Goal: Task Accomplishment & Management: Manage account settings

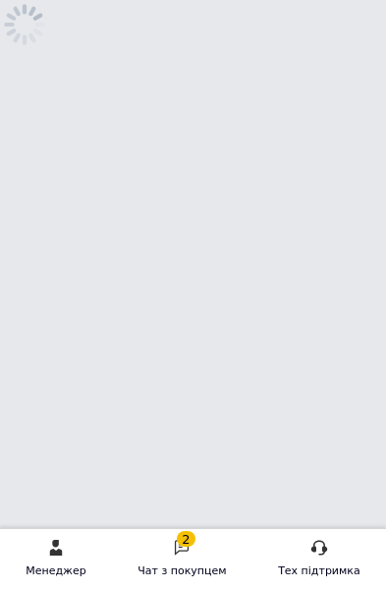
click at [177, 573] on div "Чат з покупцем" at bounding box center [182, 572] width 89 height 20
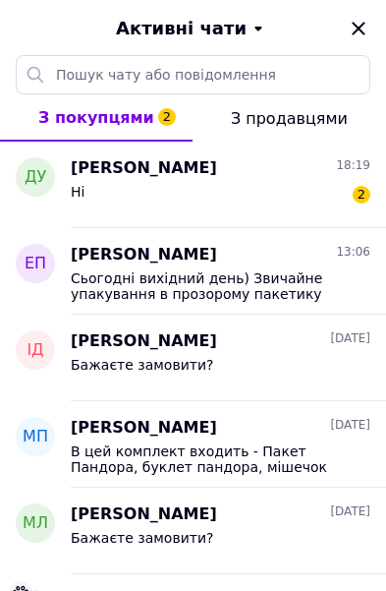
click at [318, 183] on div "Ні 2" at bounding box center [221, 195] width 300 height 31
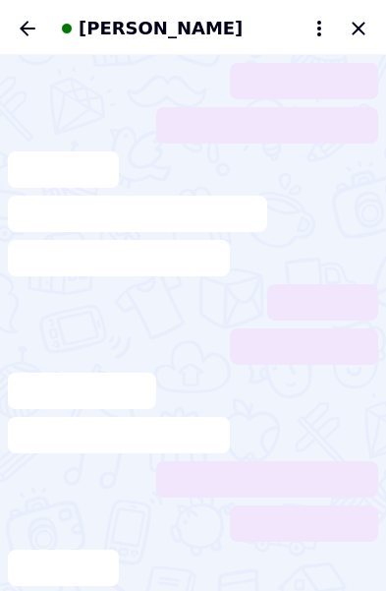
scroll to position [453, 0]
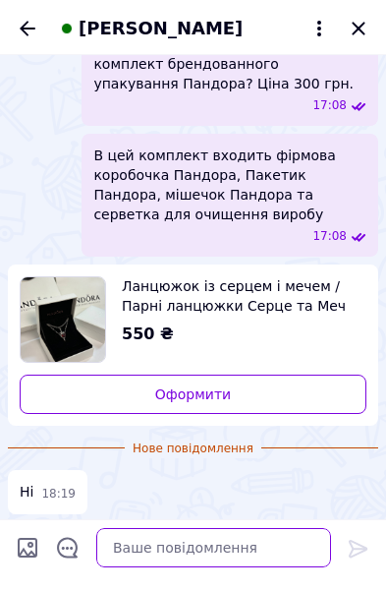
click at [191, 565] on textarea at bounding box center [213, 547] width 235 height 39
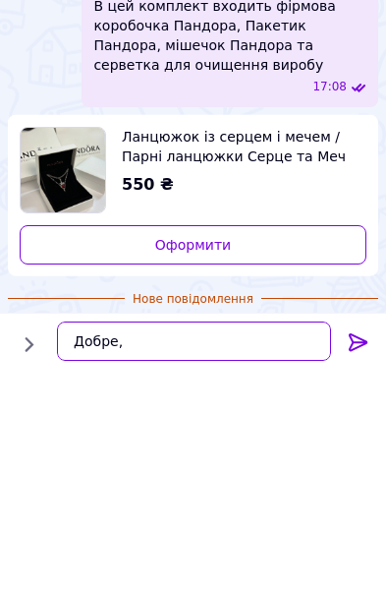
click at [222, 567] on textarea "Добре," at bounding box center [194, 547] width 274 height 39
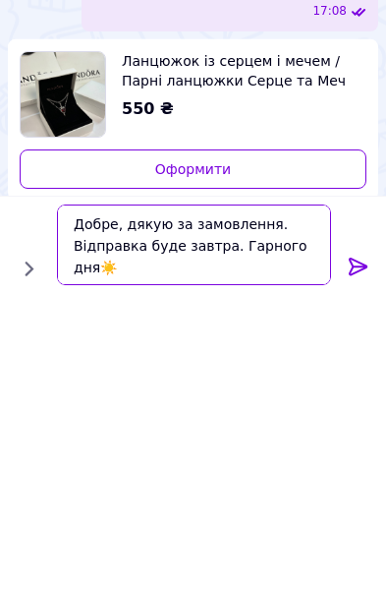
type textarea "Добре, дякую за замовлення. Відправка буде завтра. Гарного дня☀️"
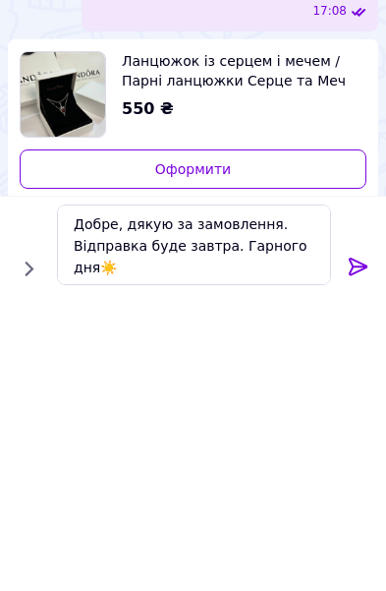
click at [362, 537] on icon at bounding box center [359, 549] width 24 height 24
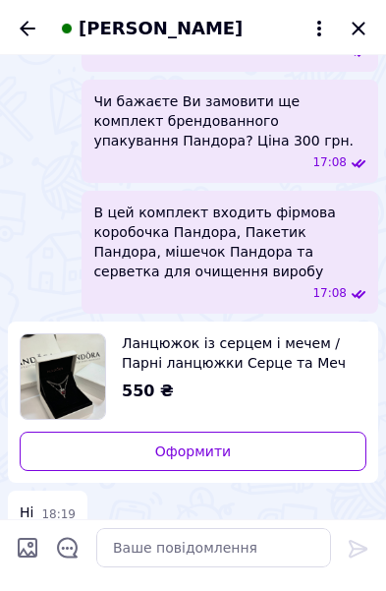
scroll to position [452, 0]
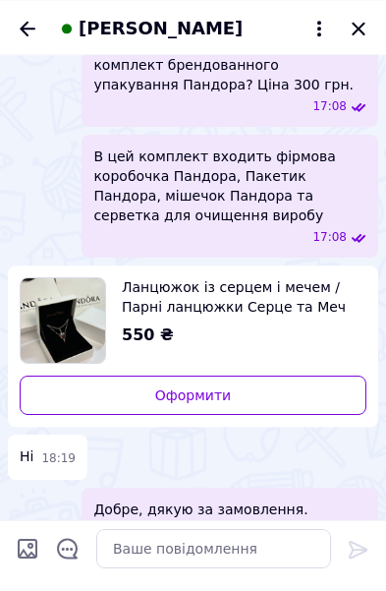
click at [369, 38] on icon "Закрити" at bounding box center [359, 29] width 24 height 24
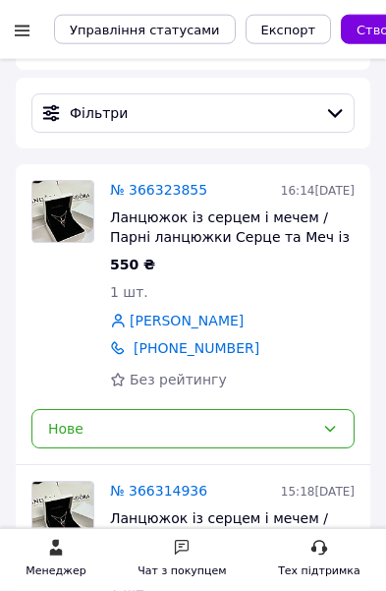
scroll to position [270, 0]
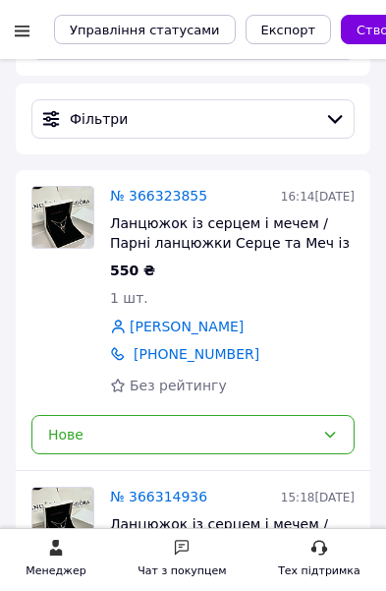
click at [293, 436] on div "Нове" at bounding box center [181, 435] width 266 height 22
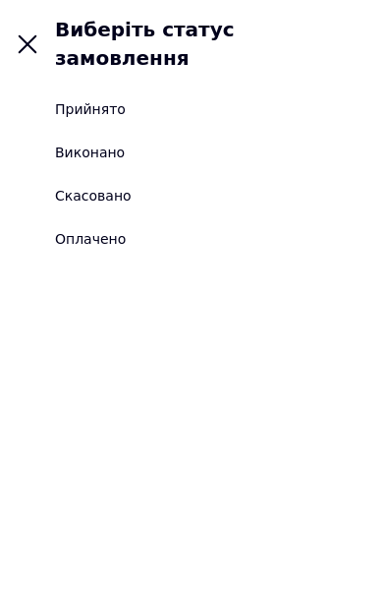
click at [100, 99] on div "Прийнято" at bounding box center [90, 109] width 71 height 20
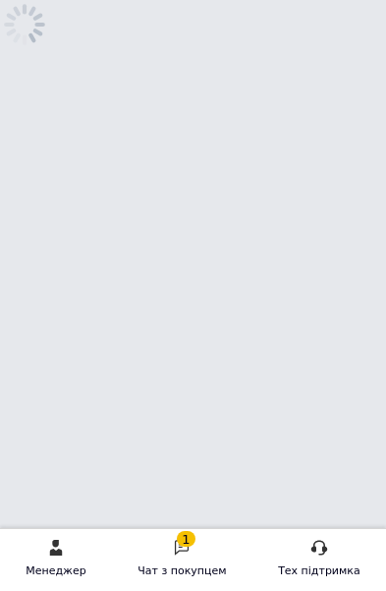
click at [191, 552] on icon at bounding box center [182, 548] width 18 height 18
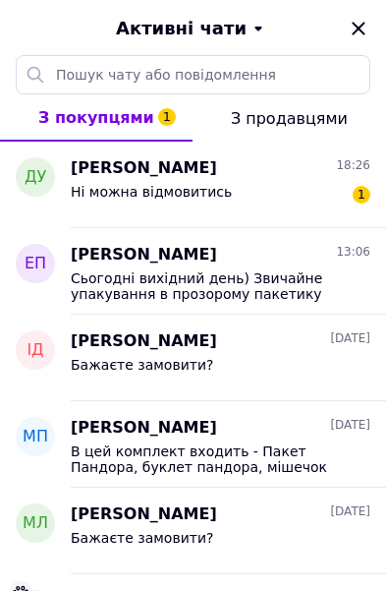
click at [330, 197] on div "Ні можна відмовитись 1" at bounding box center [221, 195] width 300 height 31
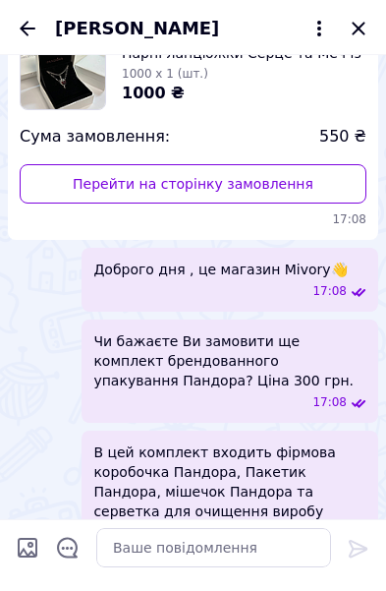
scroll to position [66, 0]
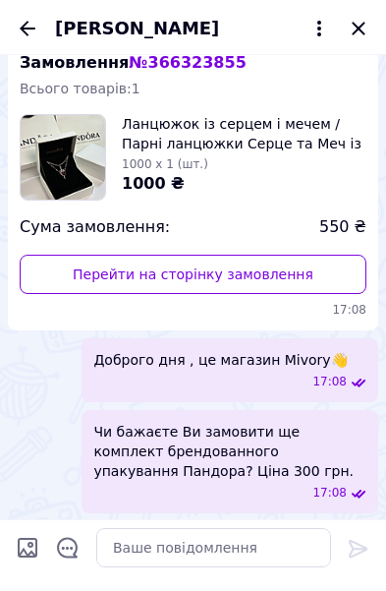
click at [297, 272] on link "Перейти на сторінку замовлення" at bounding box center [193, 274] width 347 height 39
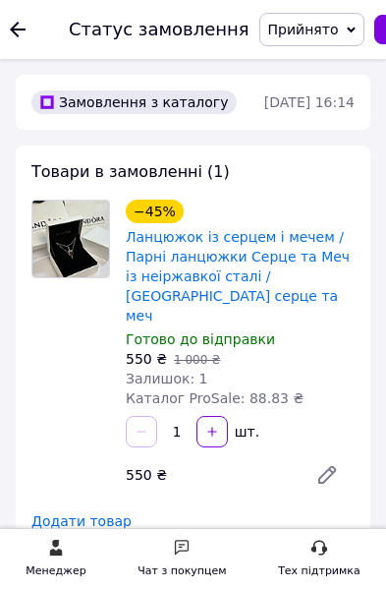
click at [15, 30] on use at bounding box center [18, 30] width 16 height 16
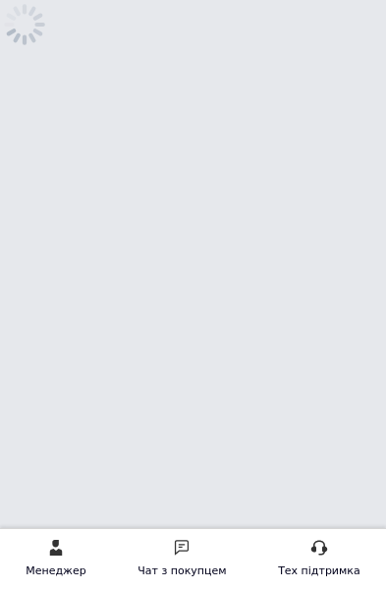
click at [194, 562] on div "Чат з покупцем" at bounding box center [182, 572] width 89 height 20
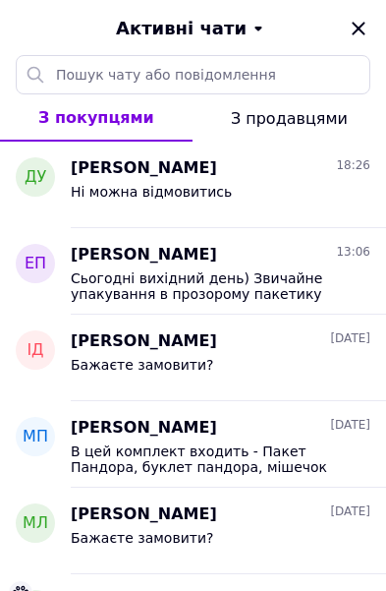
click at [277, 193] on div "Ні можна відмовитись" at bounding box center [221, 195] width 300 height 31
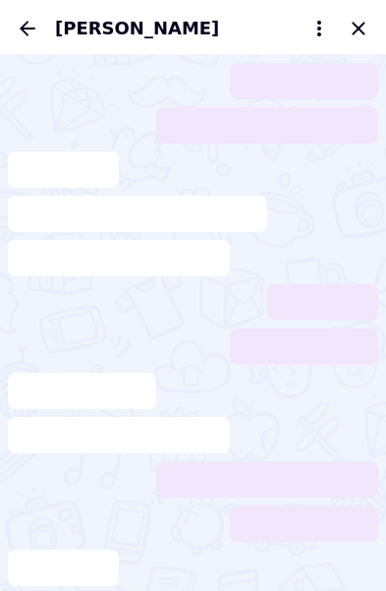
scroll to position [562, 0]
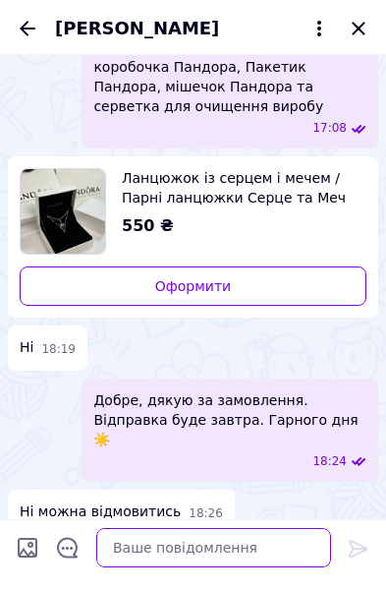
click at [229, 545] on textarea at bounding box center [213, 547] width 235 height 39
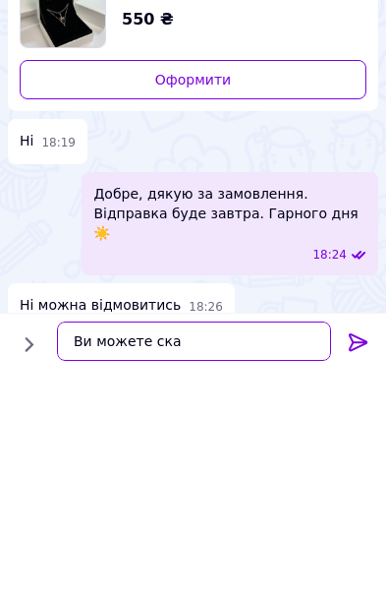
scroll to position [504, 0]
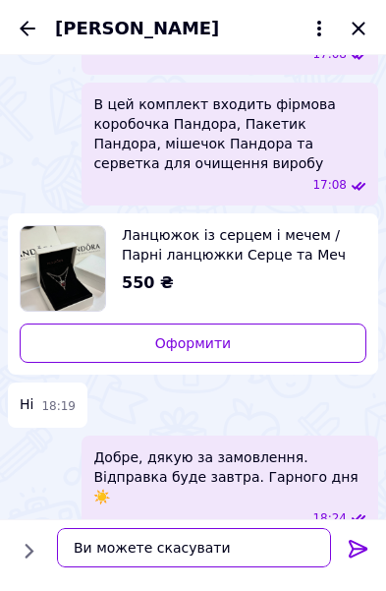
click at [266, 567] on textarea "Ви можете скасувати" at bounding box center [194, 547] width 274 height 39
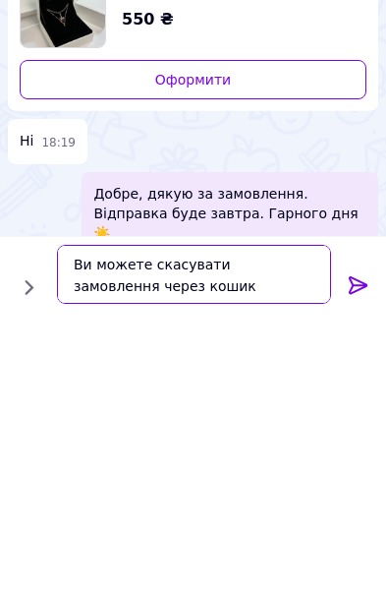
type textarea "Ви можете скасувати замовлення через кошик"
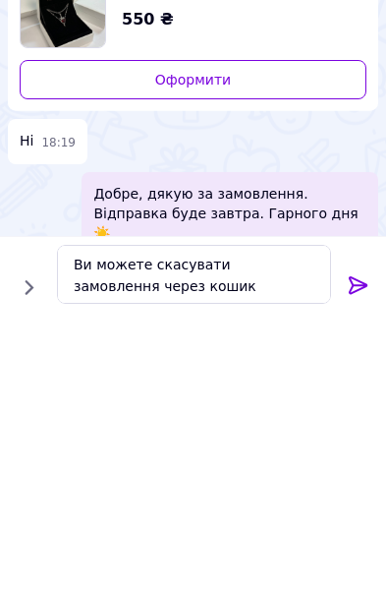
click at [363, 540] on icon at bounding box center [358, 549] width 19 height 18
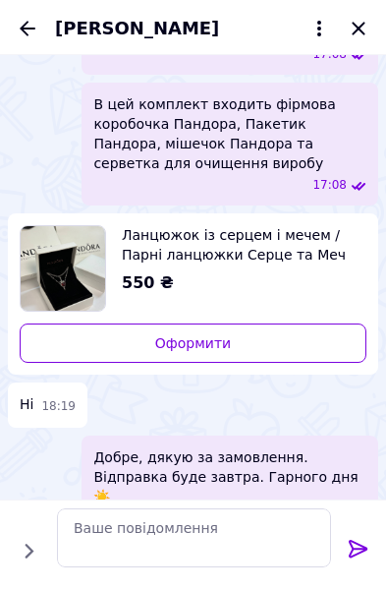
scroll to position [596, 0]
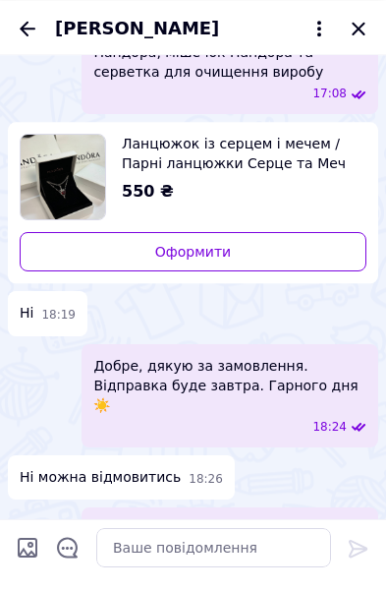
click at [369, 37] on icon "Закрити" at bounding box center [359, 29] width 24 height 24
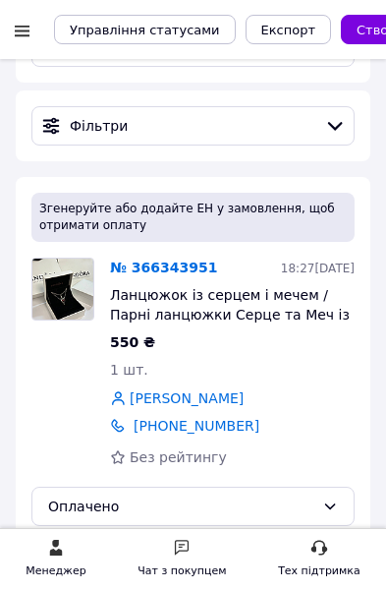
scroll to position [205, 0]
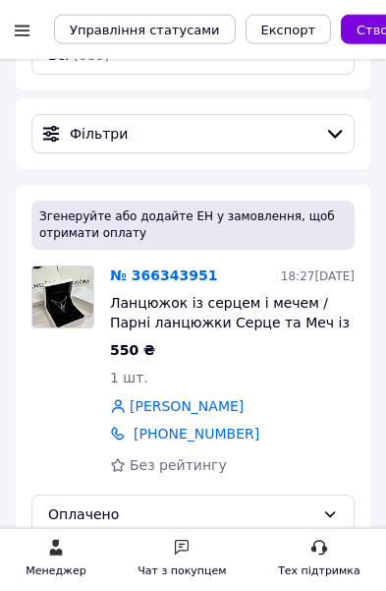
scroll to position [243, 0]
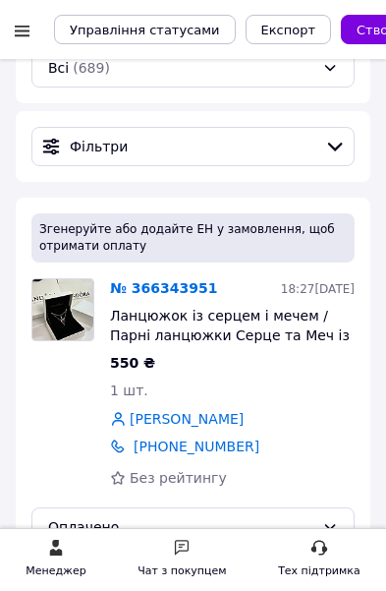
click at [185, 294] on link "№ 366343951" at bounding box center [163, 288] width 107 height 16
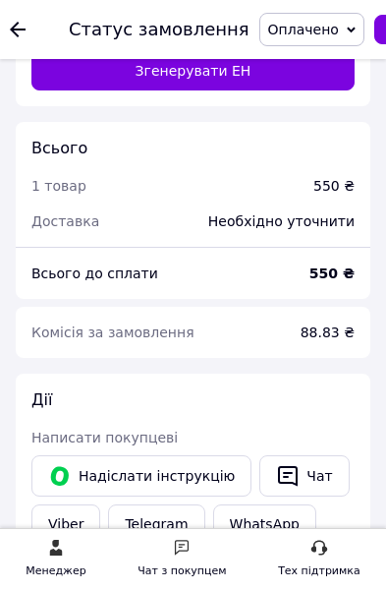
scroll to position [2616, 0]
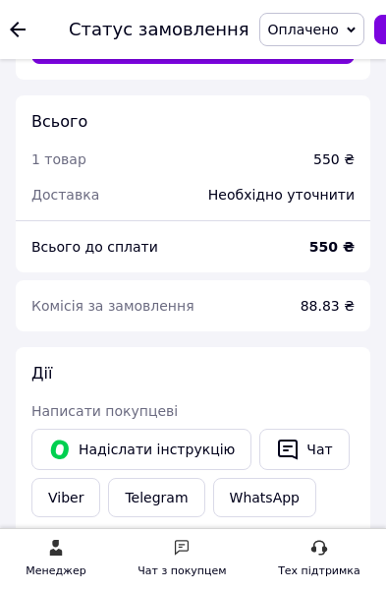
click at [78, 478] on link "Viber" at bounding box center [65, 497] width 69 height 39
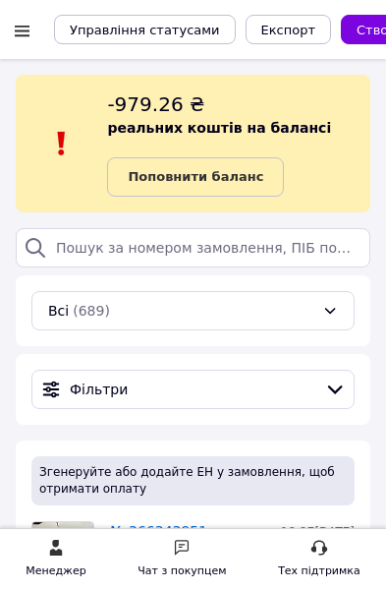
click at [231, 179] on b "Поповнити баланс" at bounding box center [196, 176] width 136 height 15
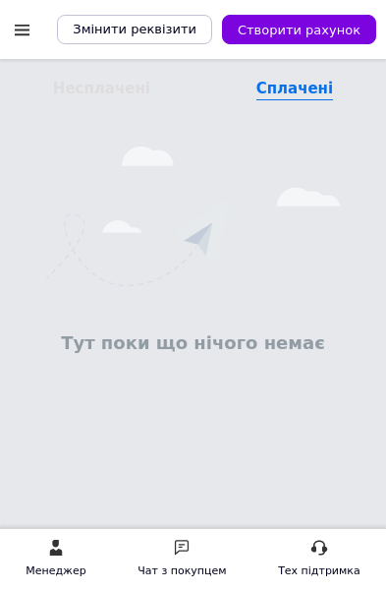
click at [330, 25] on span "Створити рахунок" at bounding box center [299, 30] width 123 height 15
select select "102"
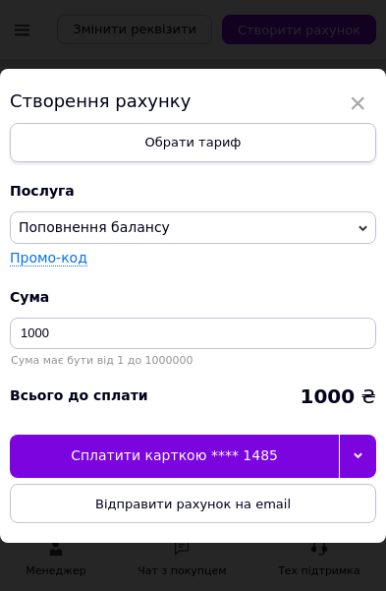
click at [358, 444] on div at bounding box center [357, 456] width 37 height 43
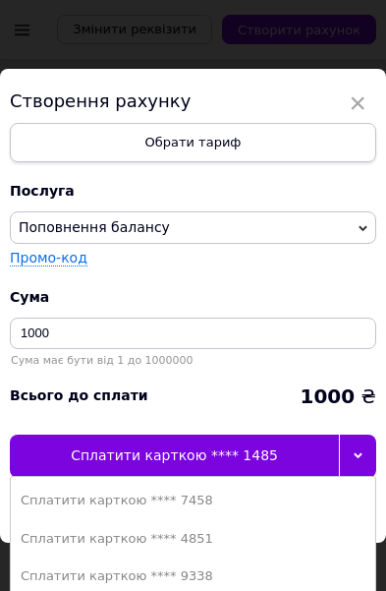
click at [191, 535] on div "Сплатити карткою **** 4851" at bounding box center [193, 539] width 345 height 18
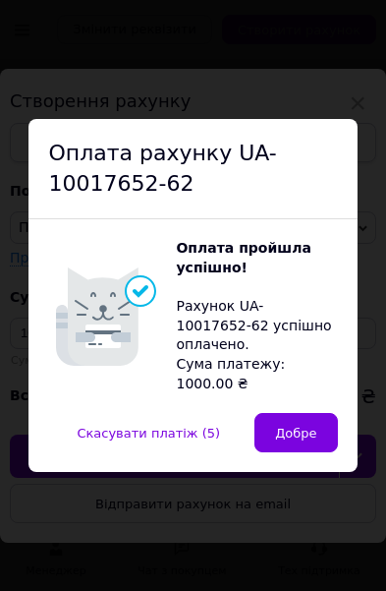
click at [303, 434] on button "Добре" at bounding box center [296, 432] width 83 height 39
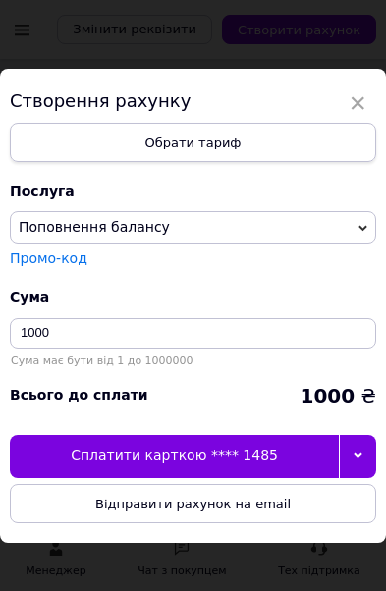
click at [365, 96] on span "×" at bounding box center [358, 103] width 18 height 33
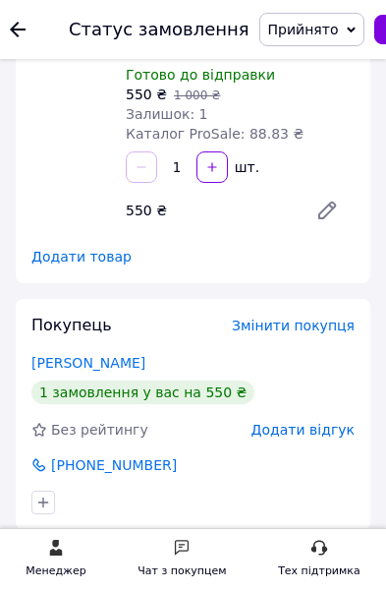
scroll to position [293, 0]
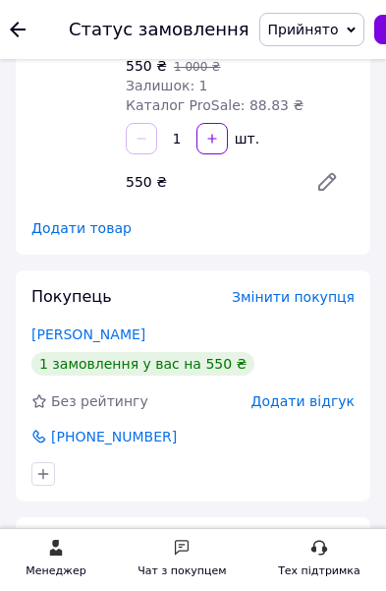
click at [108, 326] on link "Унтілов Давид" at bounding box center [88, 334] width 114 height 16
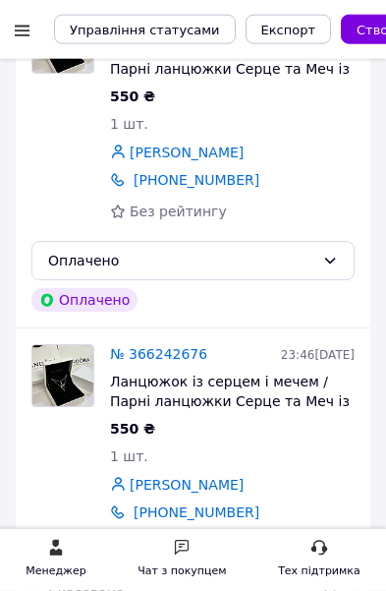
scroll to position [2271, 0]
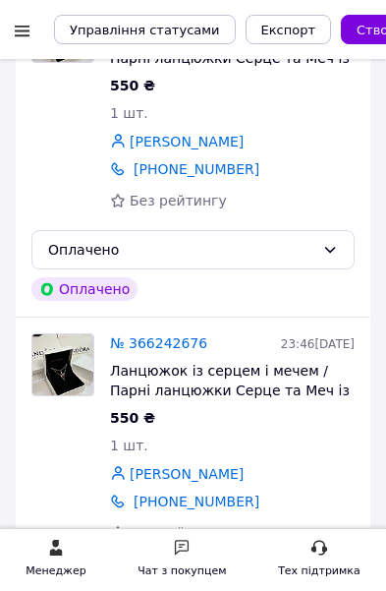
click at [14, 28] on div at bounding box center [22, 31] width 25 height 20
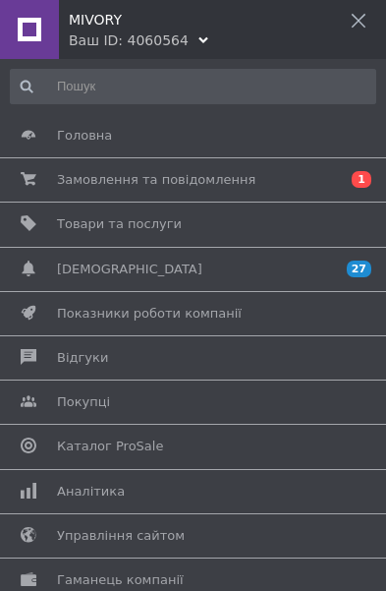
scroll to position [0, 0]
click at [250, 268] on span "Сповіщення" at bounding box center [190, 270] width 266 height 18
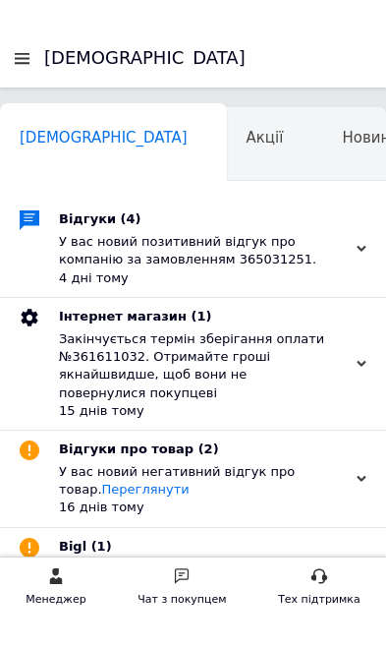
scroll to position [0, 10]
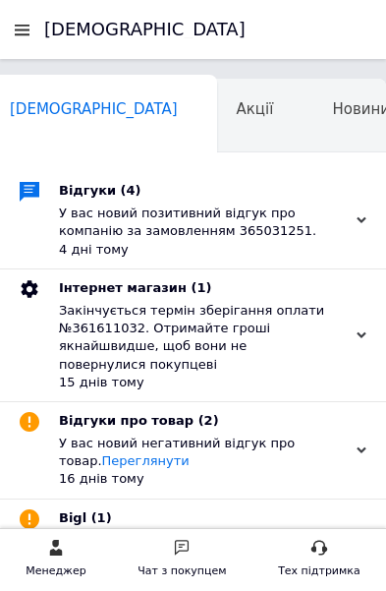
click at [17, 28] on div at bounding box center [22, 30] width 25 height 18
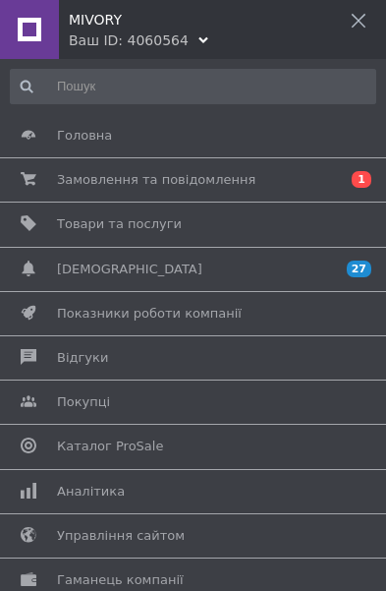
click at [172, 483] on span "Аналітика" at bounding box center [190, 492] width 266 height 18
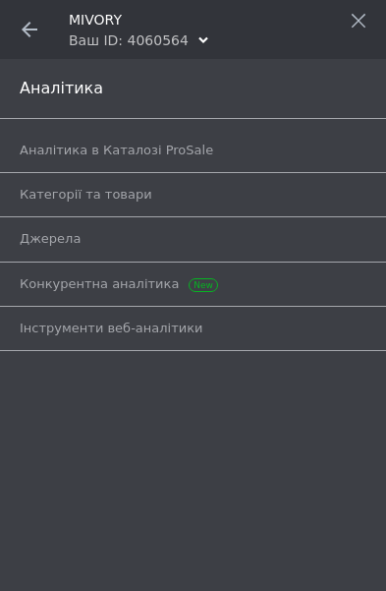
click at [51, 137] on link "Аналітика в Каталозі ProSale" at bounding box center [198, 150] width 357 height 33
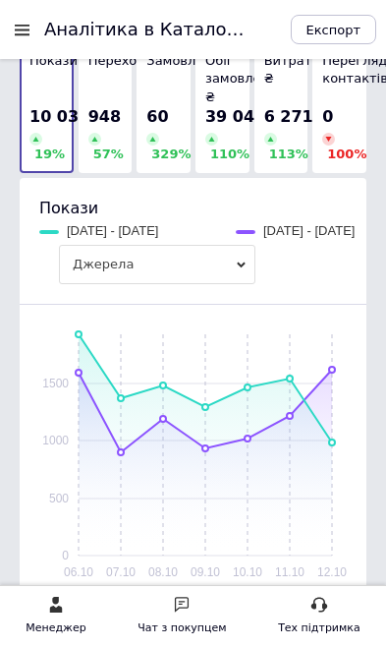
scroll to position [270, 0]
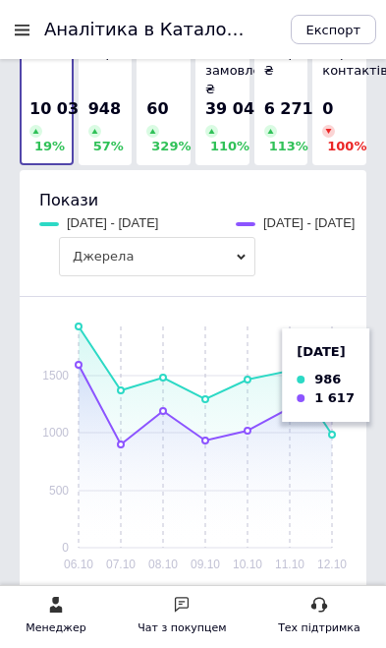
click at [327, 408] on rect at bounding box center [206, 436] width 254 height 221
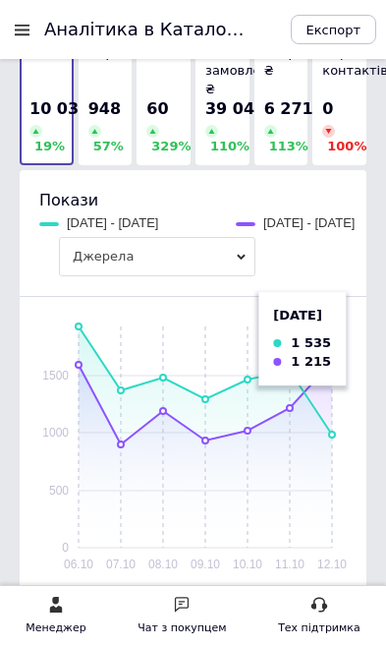
click at [293, 384] on rect at bounding box center [206, 436] width 254 height 221
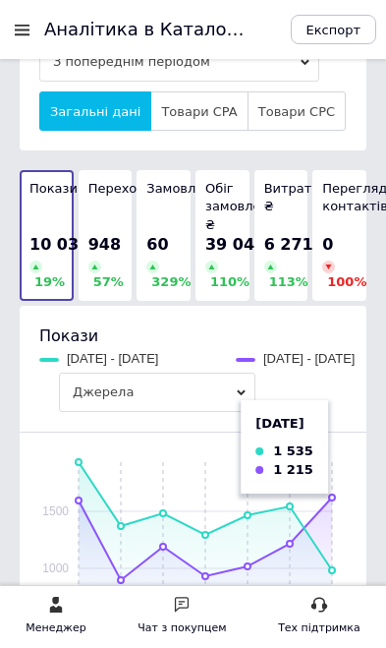
scroll to position [115, 0]
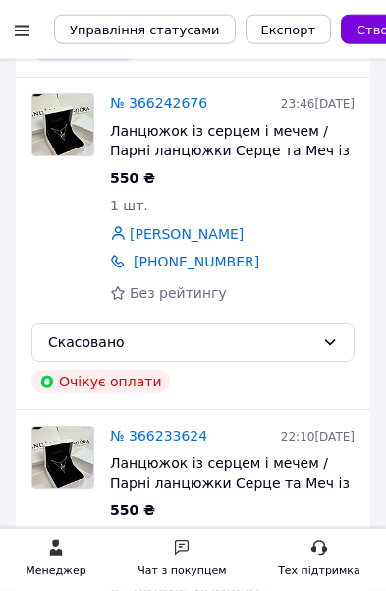
scroll to position [2509, 0]
